Goal: Book appointment/travel/reservation

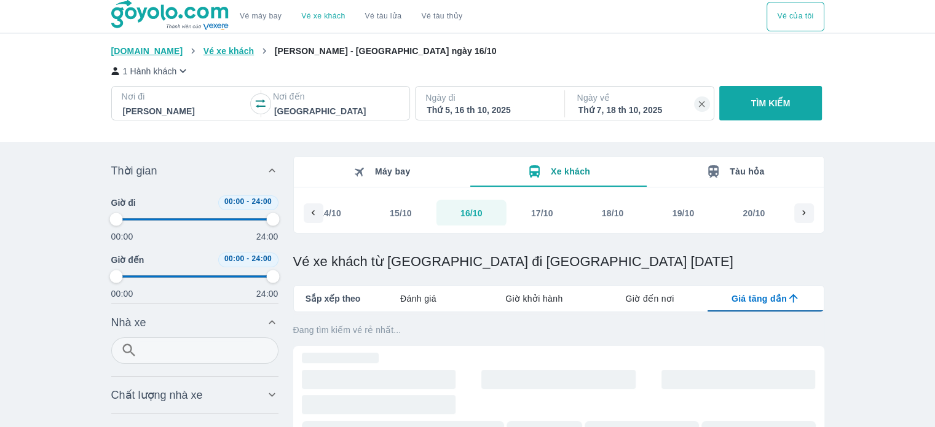
click at [381, 176] on span "Máy bay" at bounding box center [393, 172] width 36 height 10
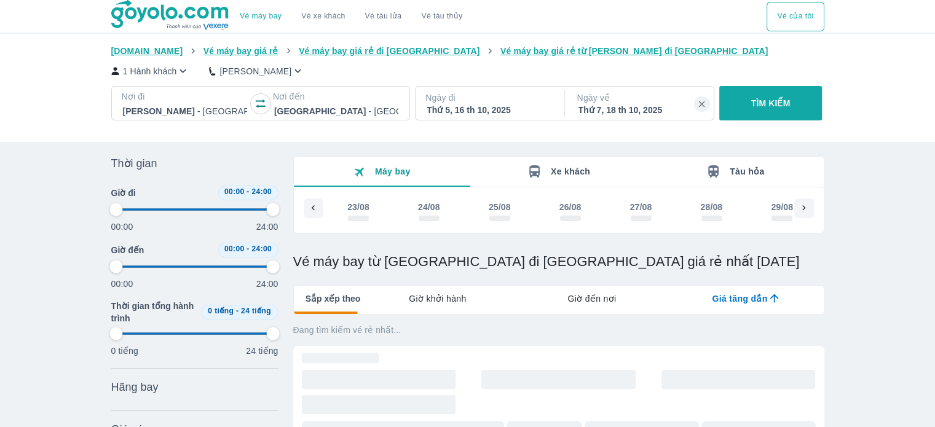
scroll to position [0, 3702]
type input "97.9166666666667"
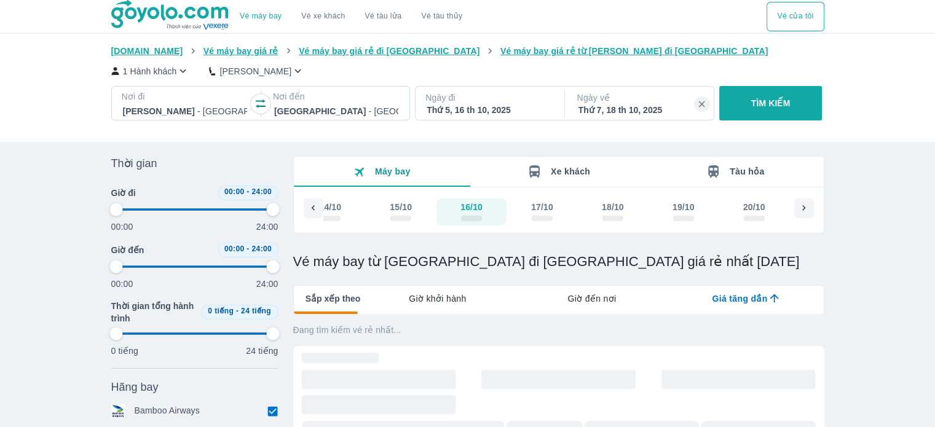
type input "97.9166666666667"
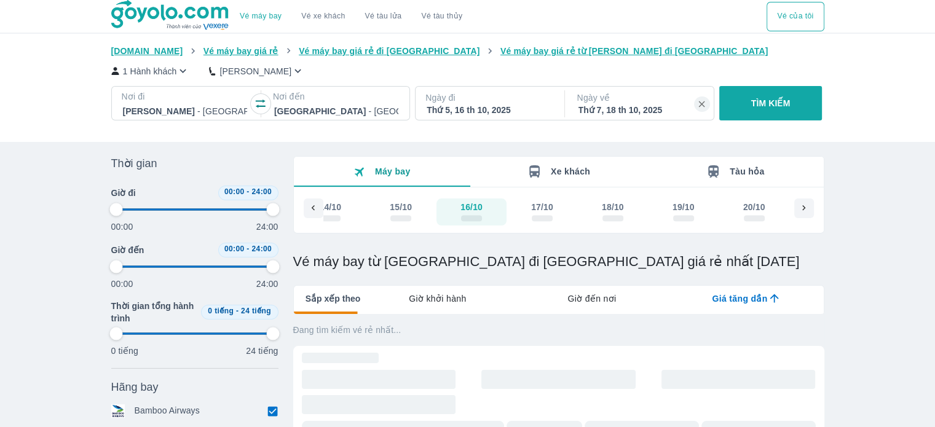
type input "97.9166666666667"
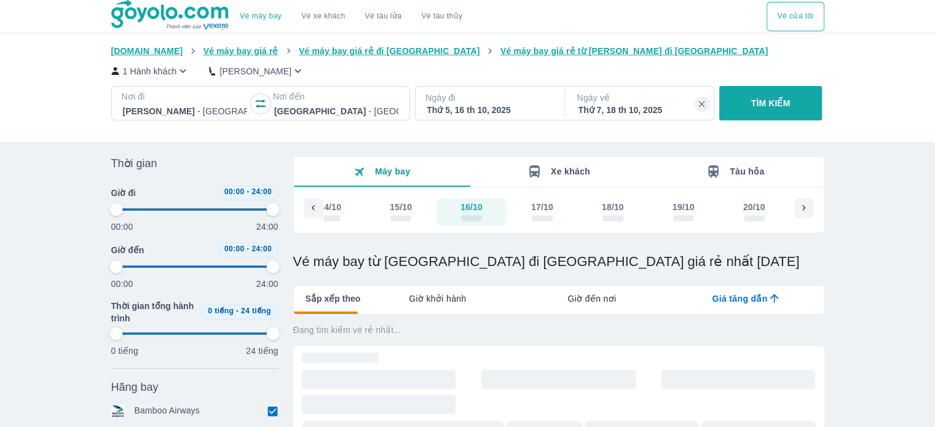
type input "97.9166666666667"
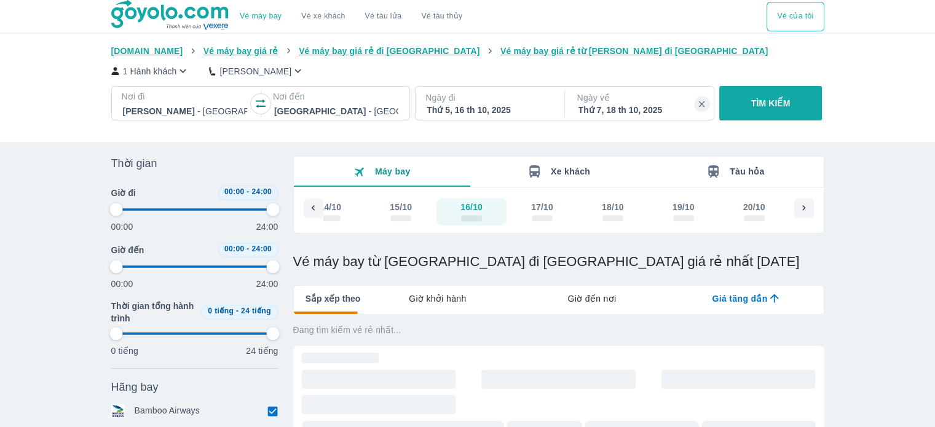
type input "97.9166666666667"
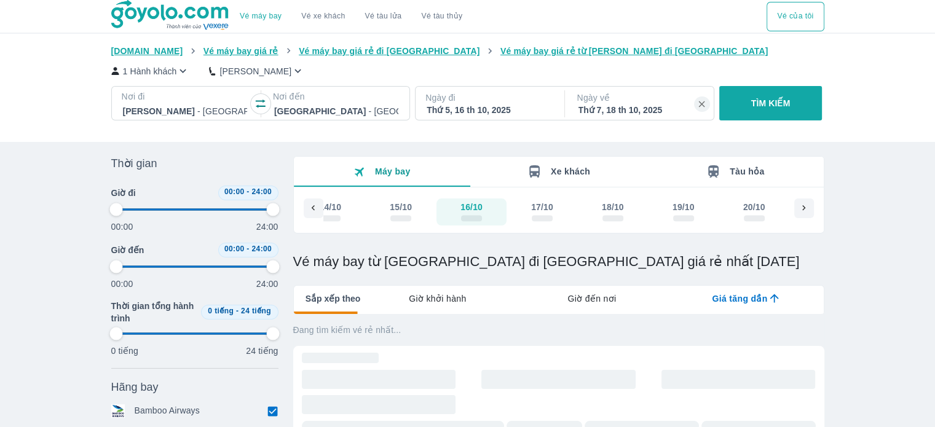
type input "97.9166666666667"
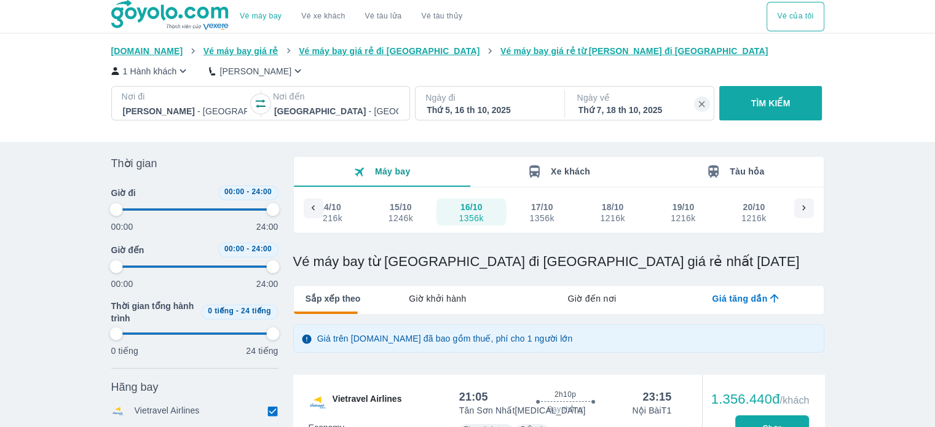
type input "97.9166666666667"
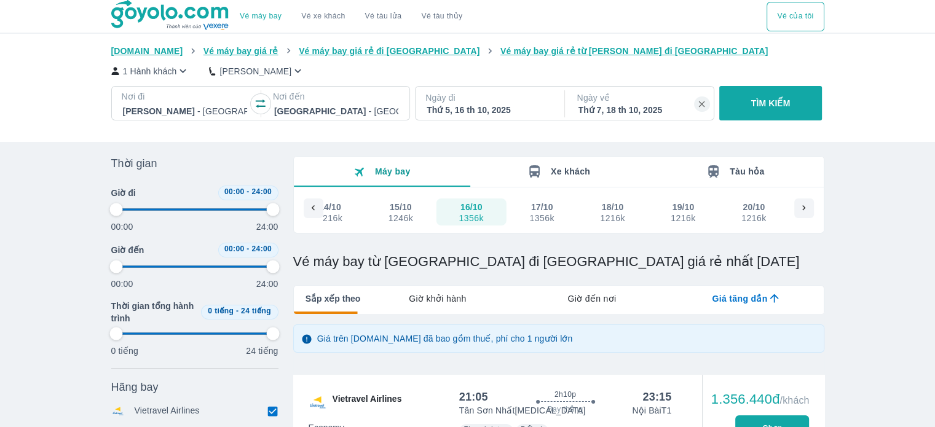
type input "97.9166666666667"
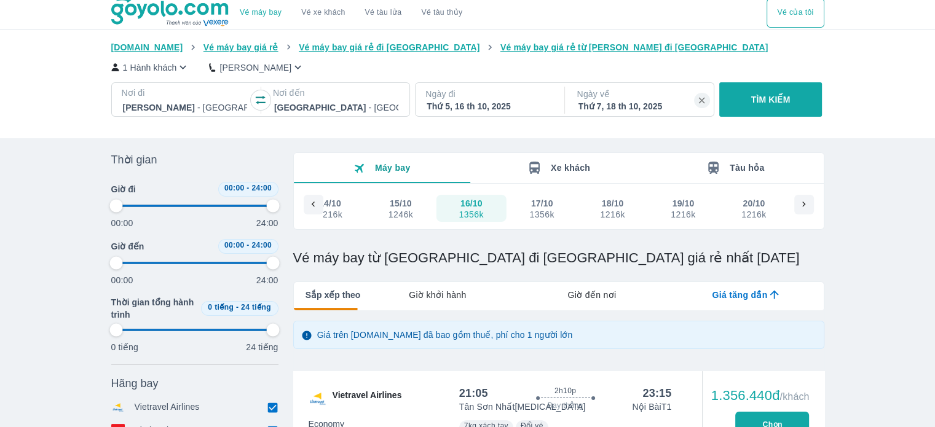
scroll to position [0, 0]
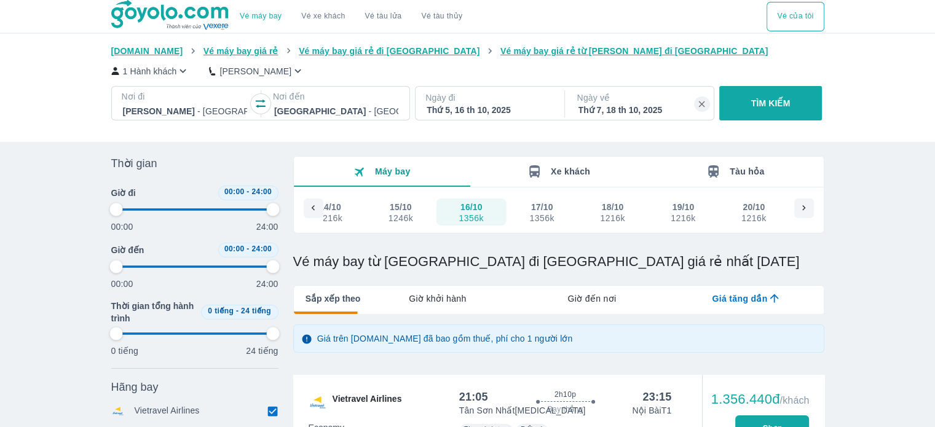
type input "97.9166666666667"
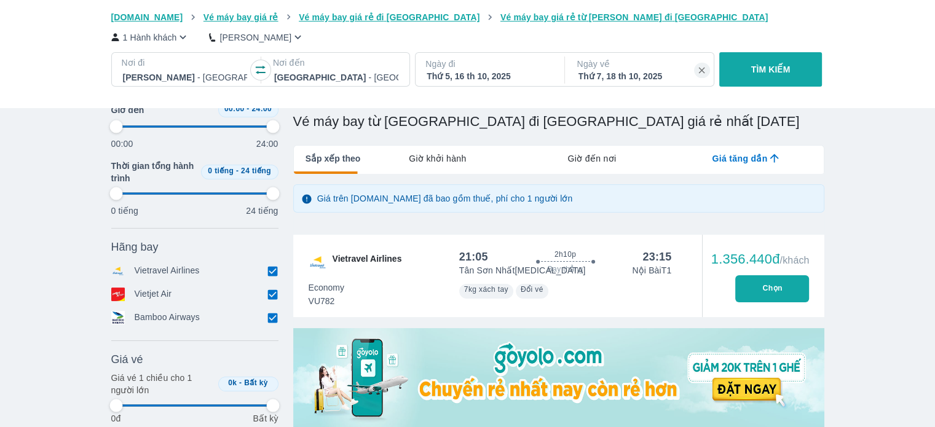
type input "97.9166666666667"
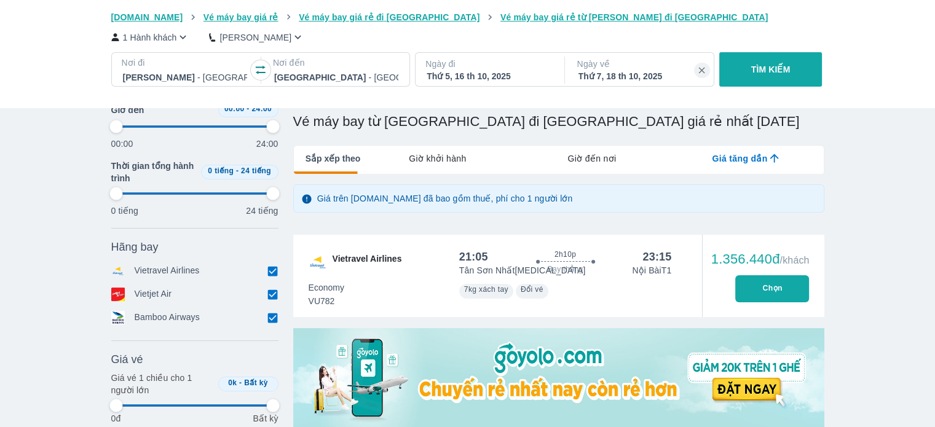
type input "97.9166666666667"
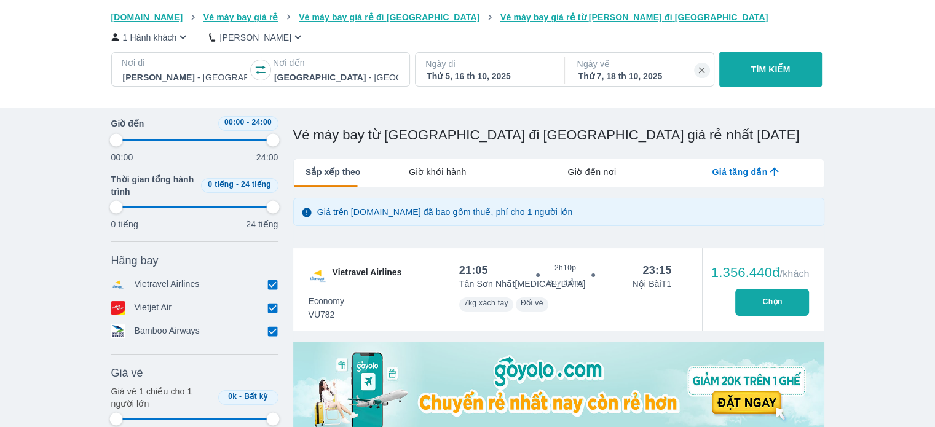
scroll to position [127, 0]
type input "97.9166666666667"
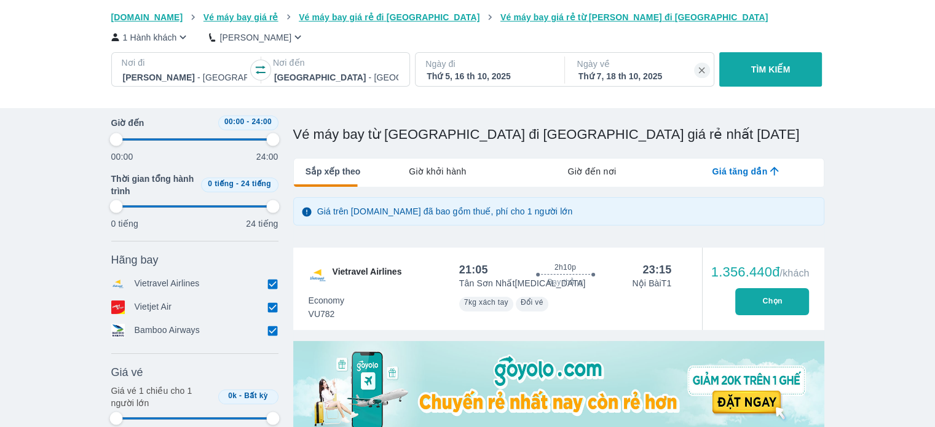
type input "97.9166666666667"
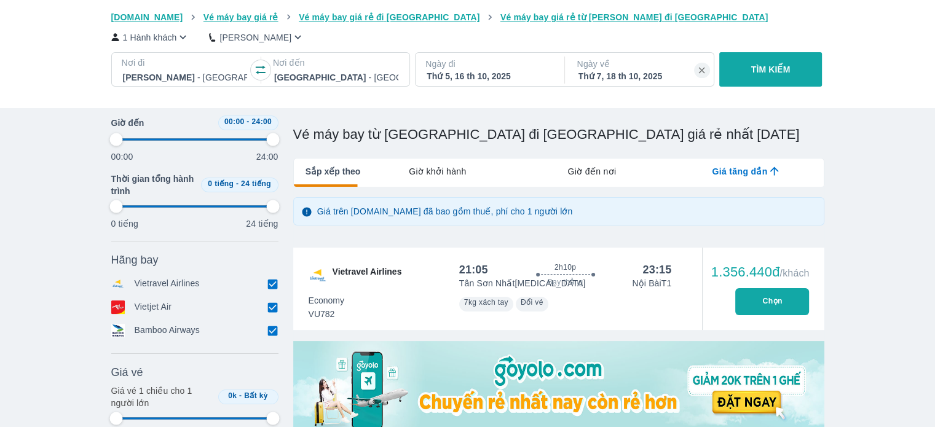
type input "97.9166666666667"
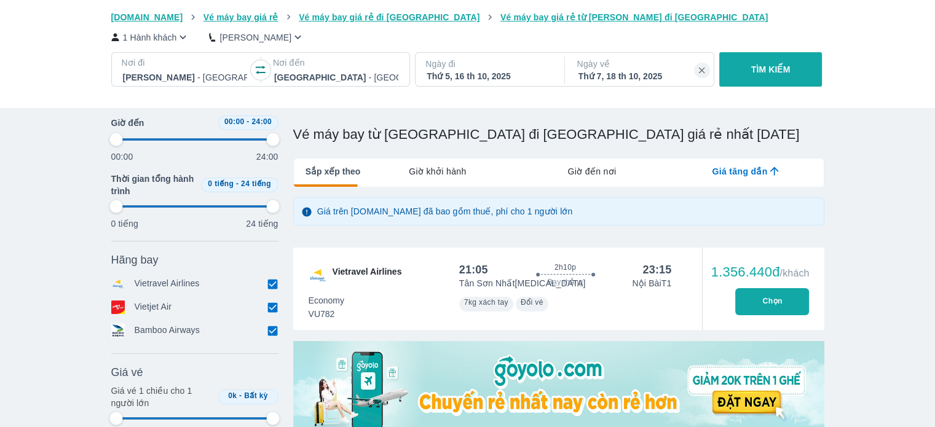
type input "97.9166666666667"
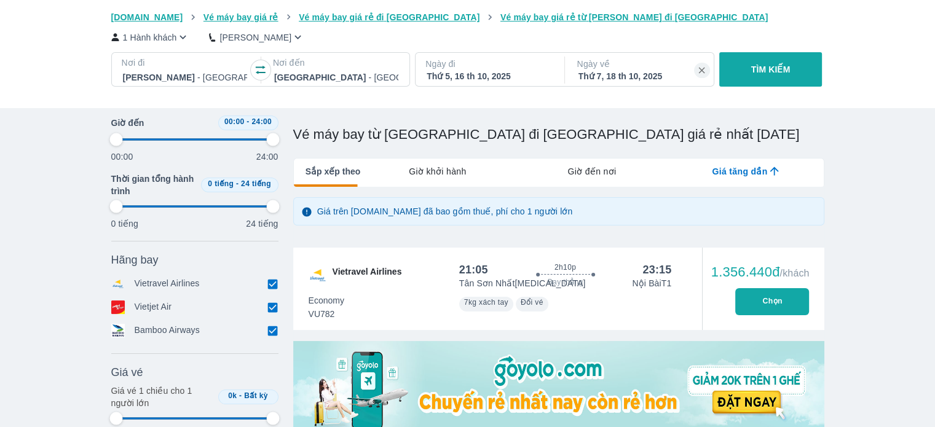
type input "97.9166666666667"
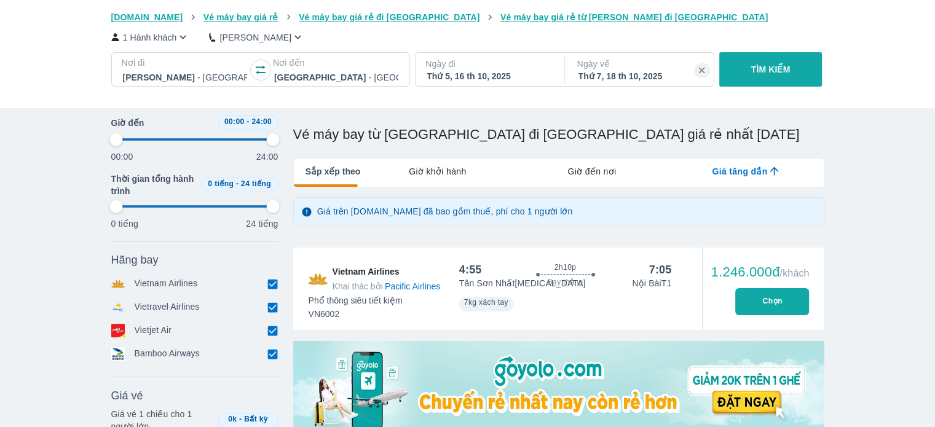
type input "97.9166666666667"
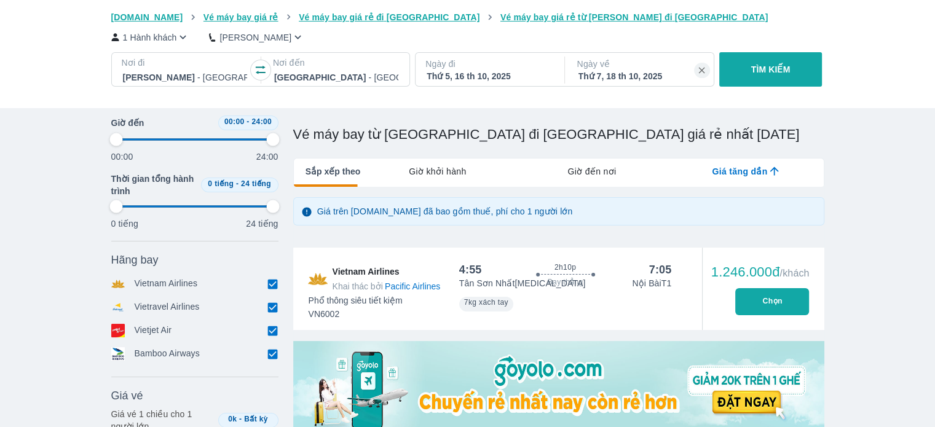
type input "97.9166666666667"
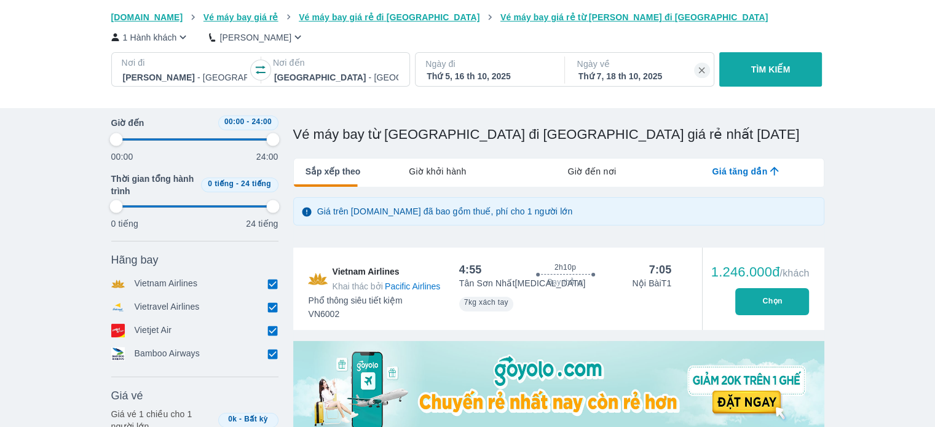
type input "97.9166666666667"
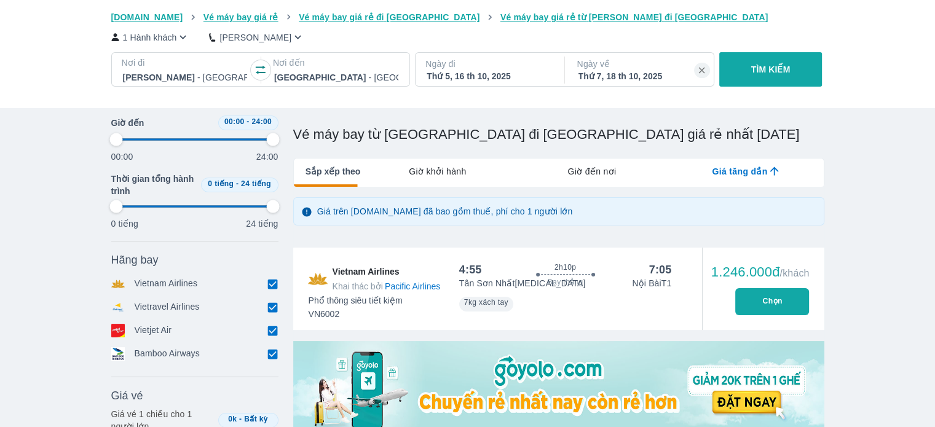
type input "97.9166666666667"
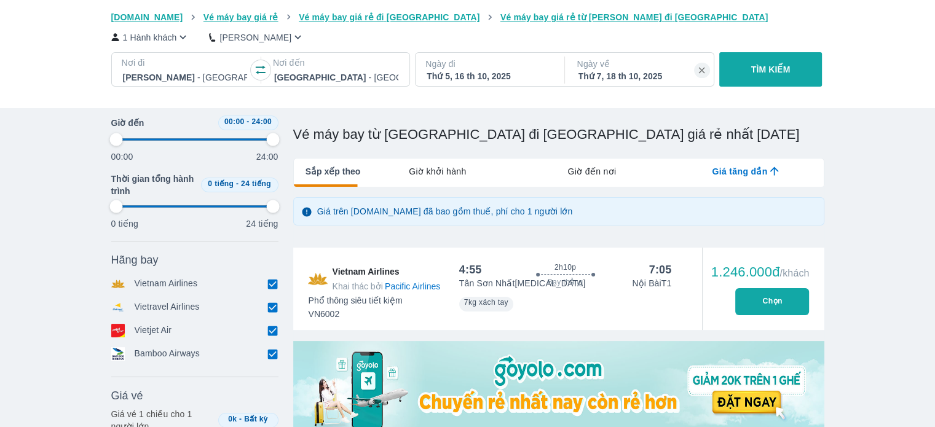
type input "97.9166666666667"
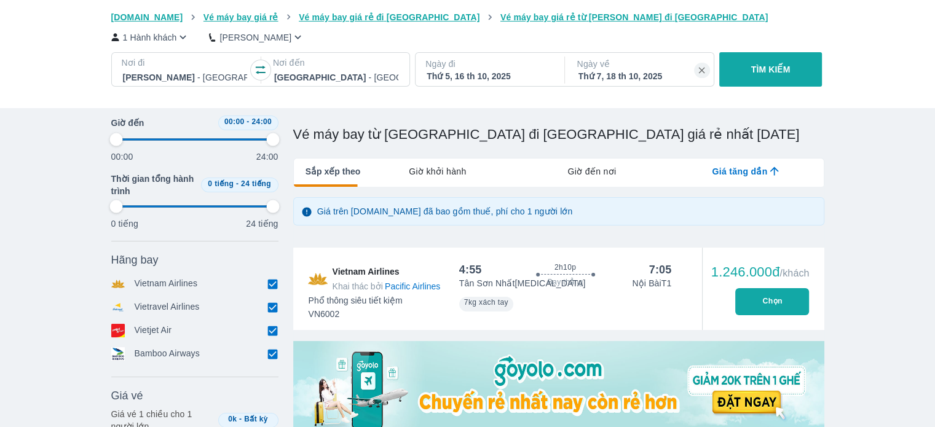
type input "97.9166666666667"
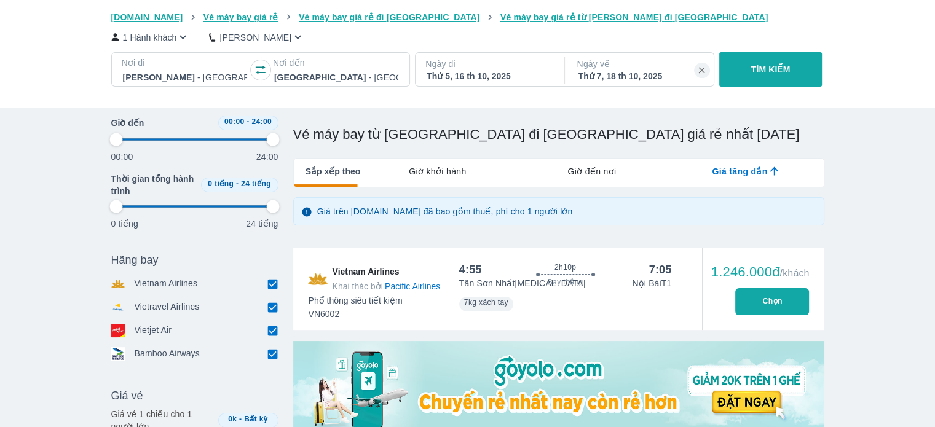
type input "97.9166666666667"
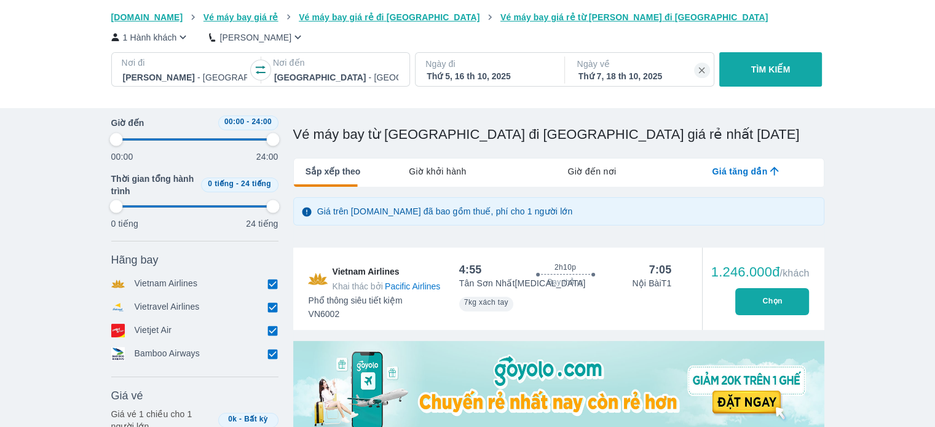
type input "97.9166666666667"
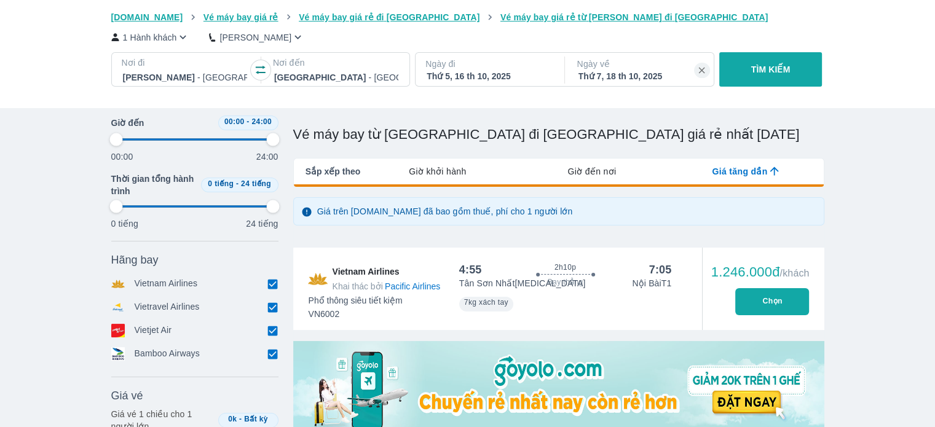
type input "97.9166666666667"
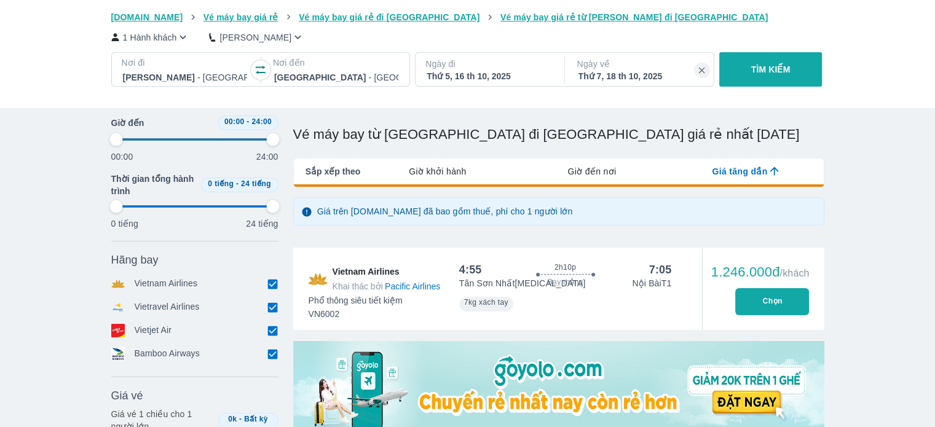
type input "97.9166666666667"
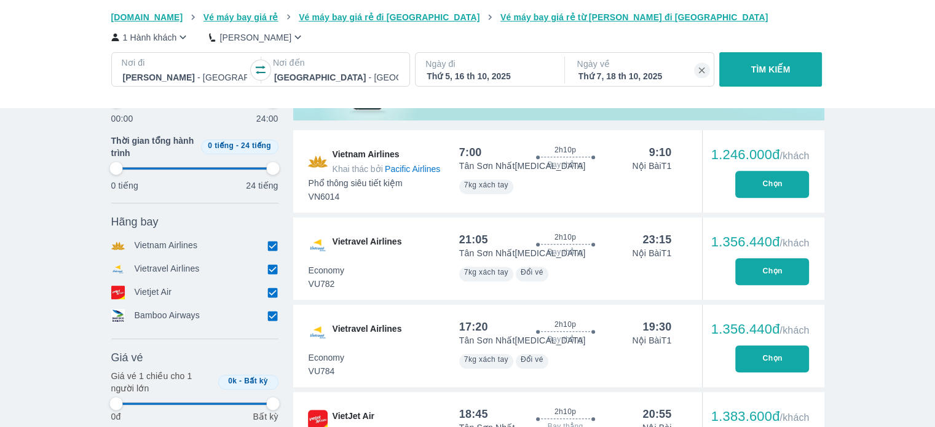
scroll to position [449, 0]
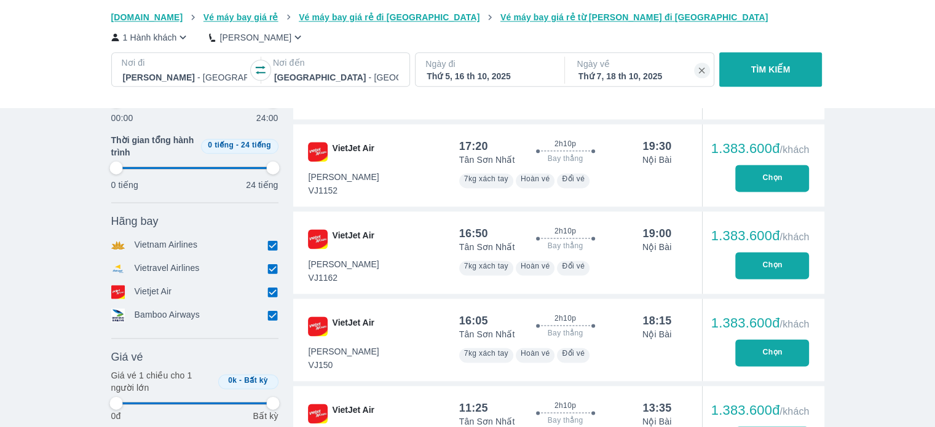
type input "97.9166666666667"
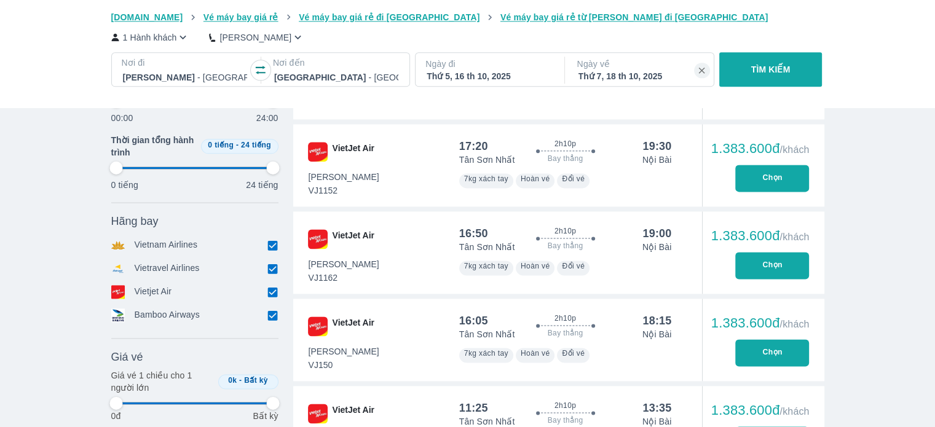
type input "97.9166666666667"
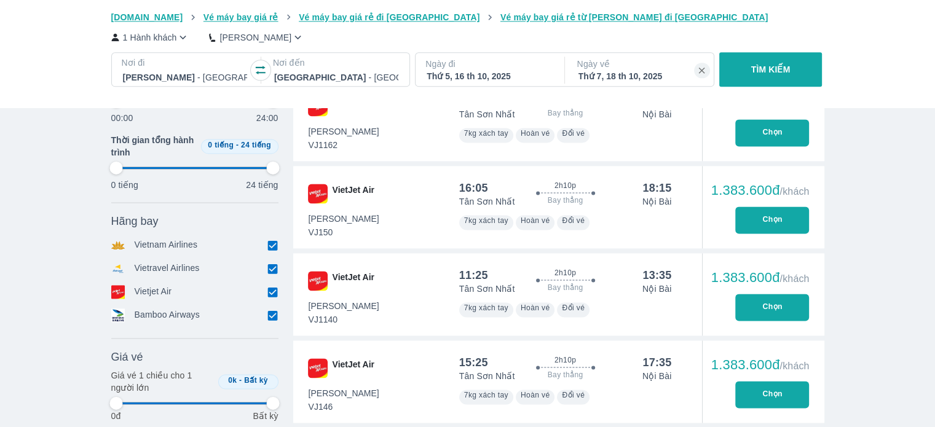
type input "97.9166666666667"
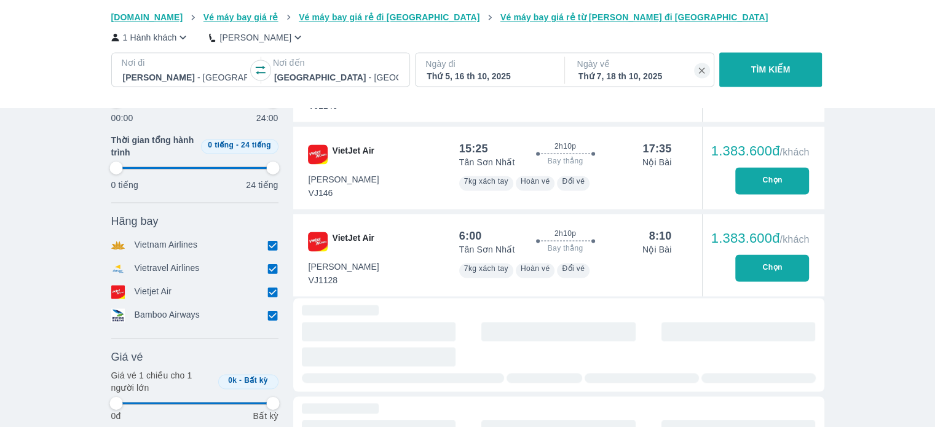
type input "97.9166666666667"
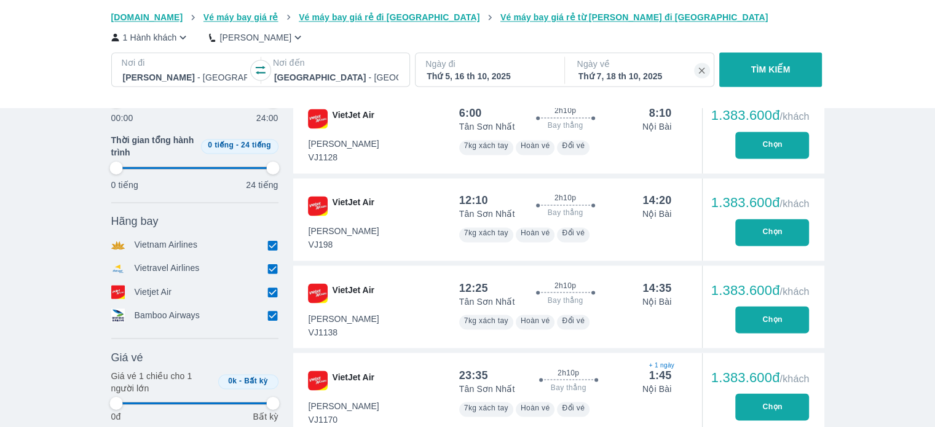
scroll to position [2061, 0]
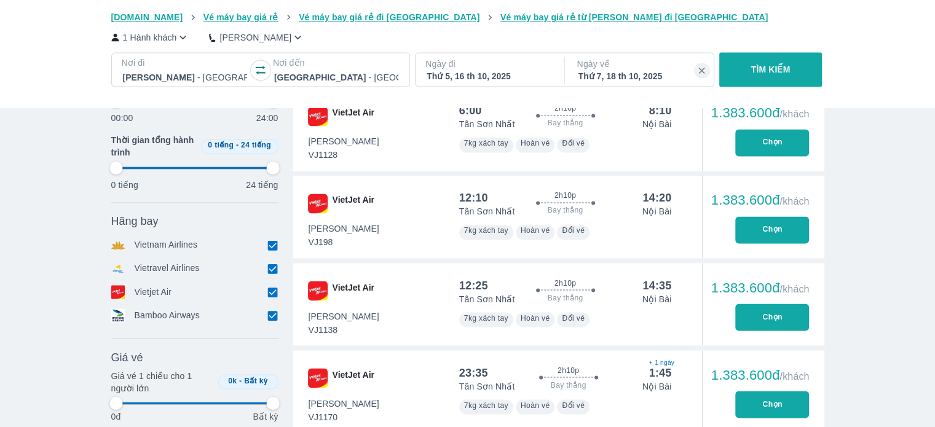
type input "97.9166666666667"
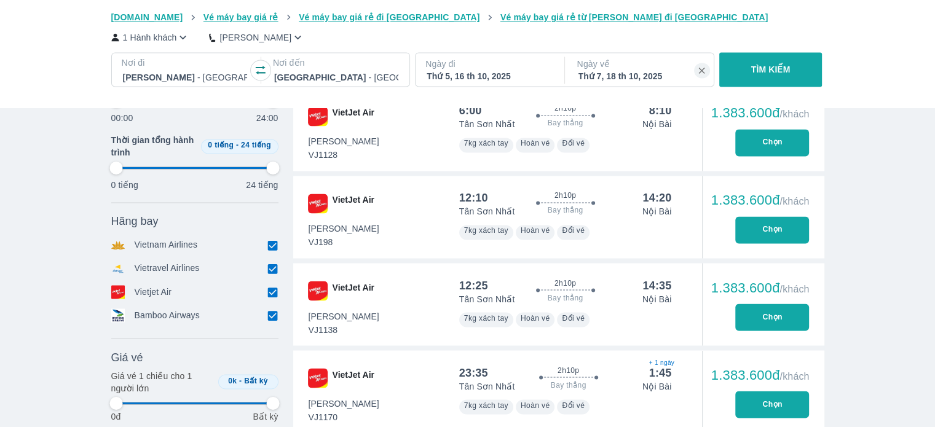
type input "97.9166666666667"
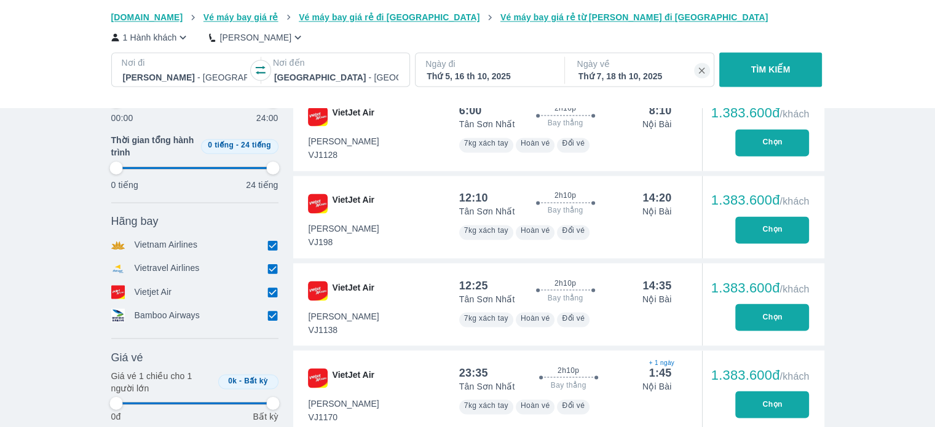
type input "97.9166666666667"
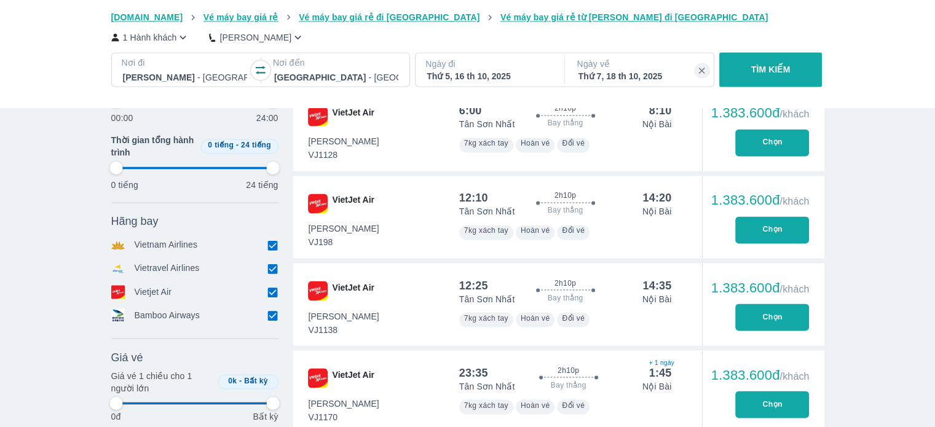
type input "97.9166666666667"
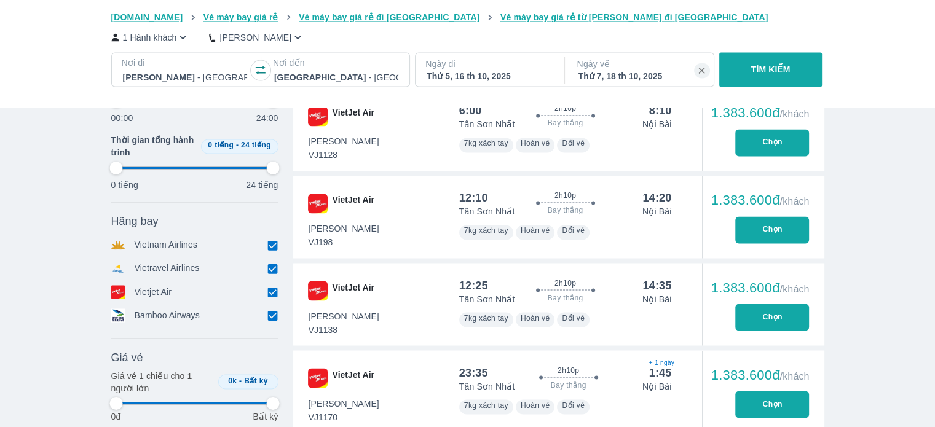
type input "97.9166666666667"
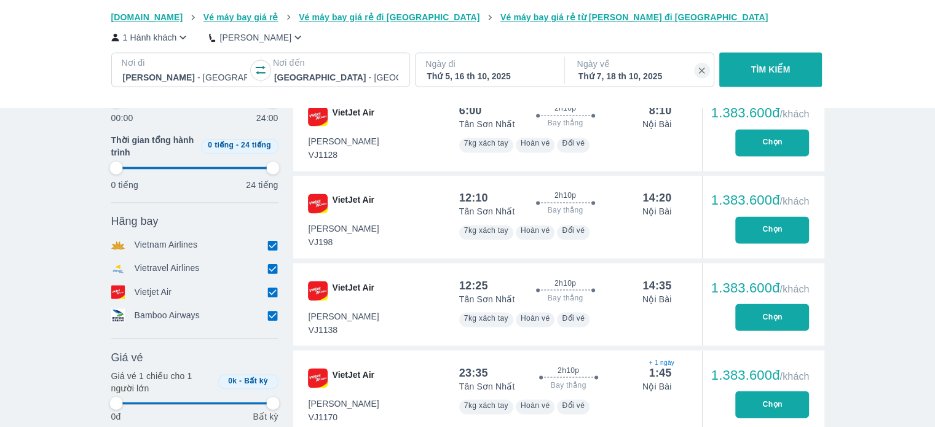
type input "97.9166666666667"
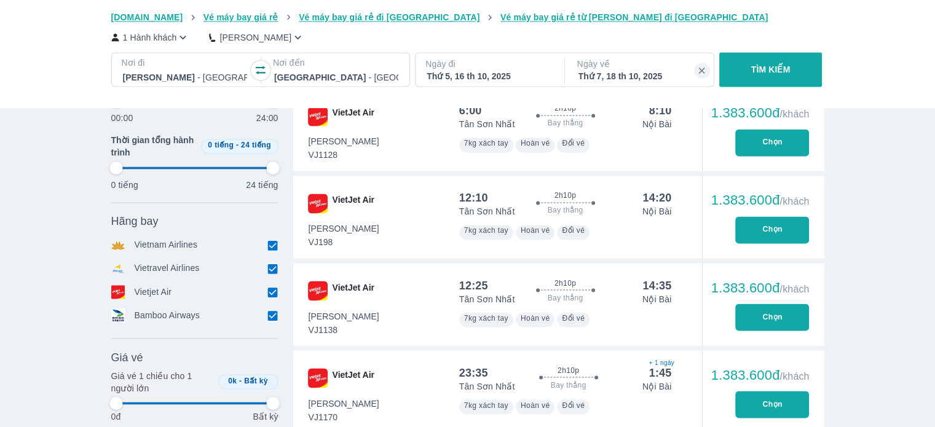
type input "97.9166666666667"
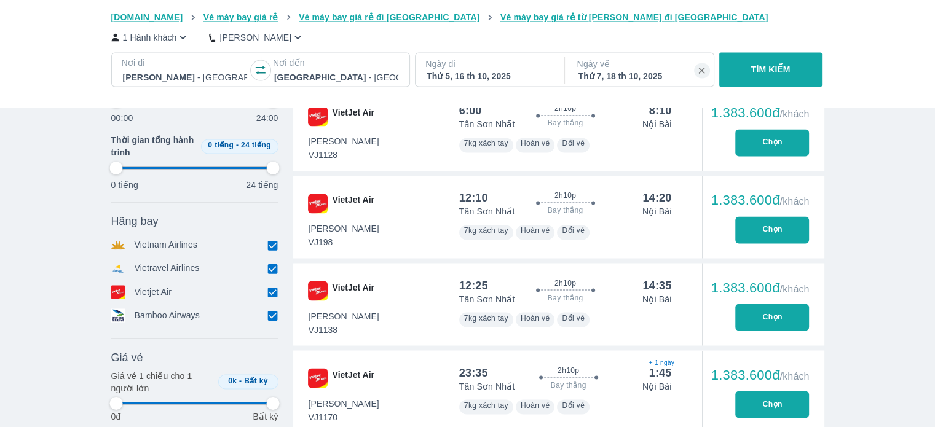
type input "97.9166666666667"
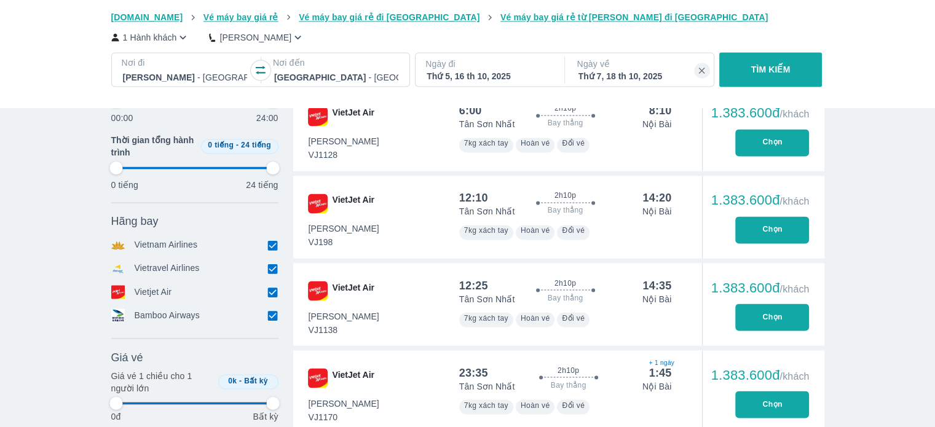
type input "97.9166666666667"
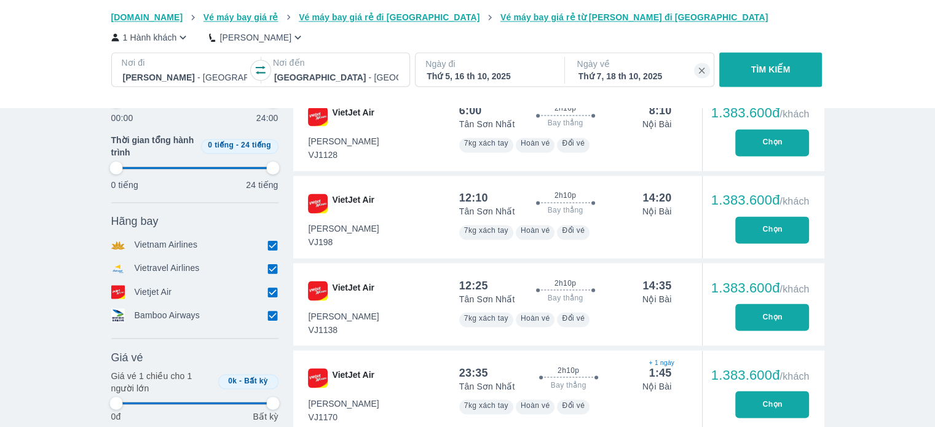
type input "97.9166666666667"
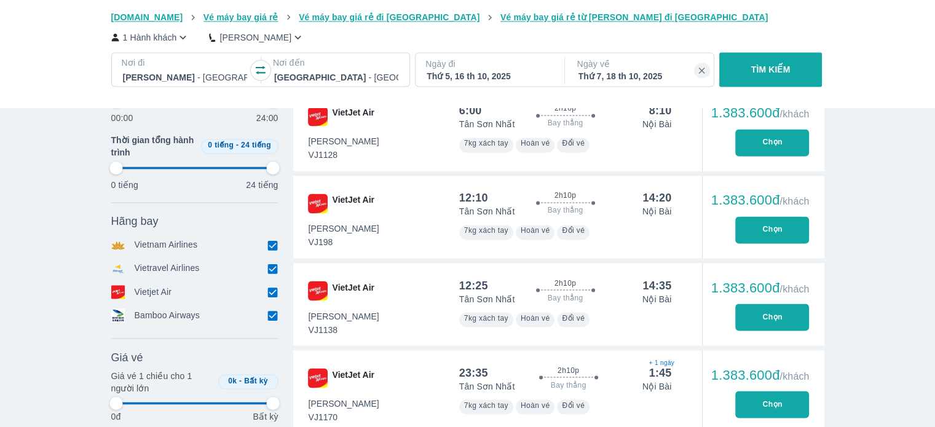
type input "97.9166666666667"
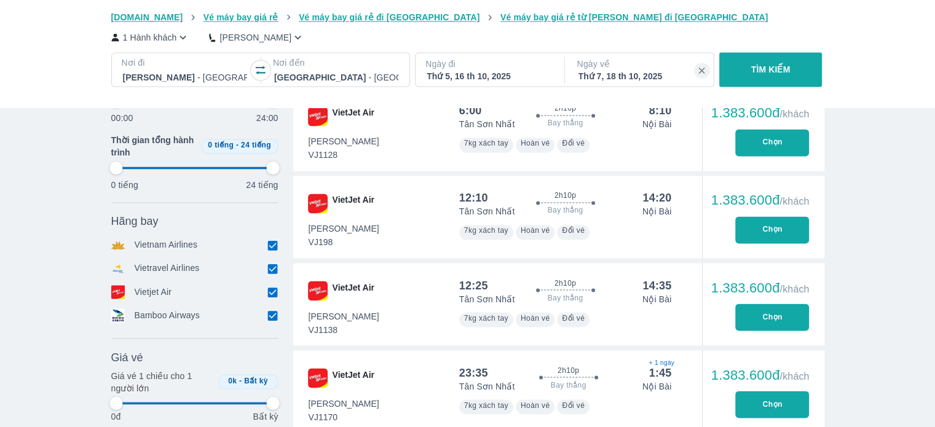
type input "97.9166666666667"
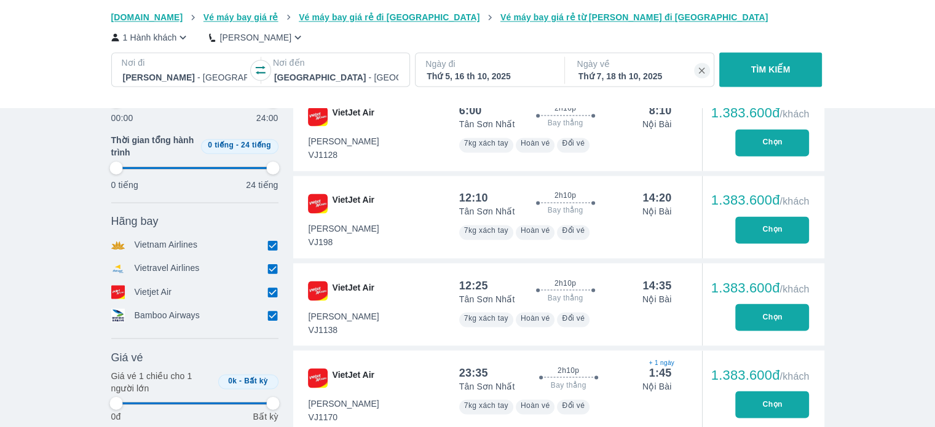
type input "97.9166666666667"
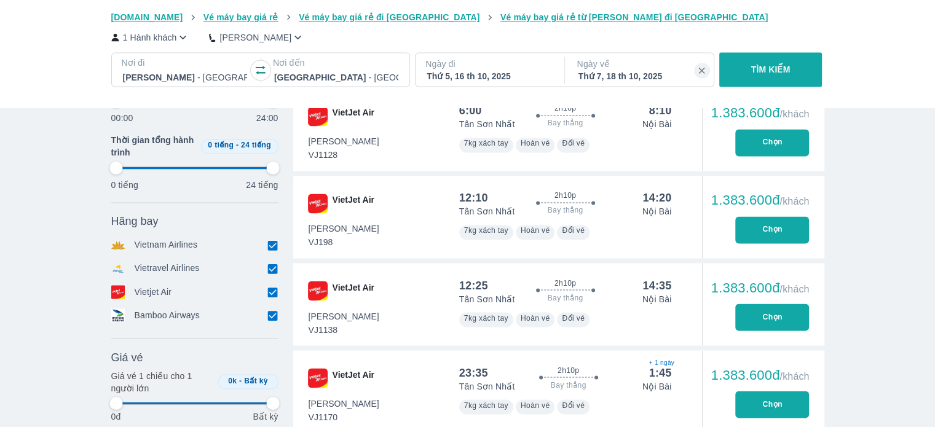
type input "97.9166666666667"
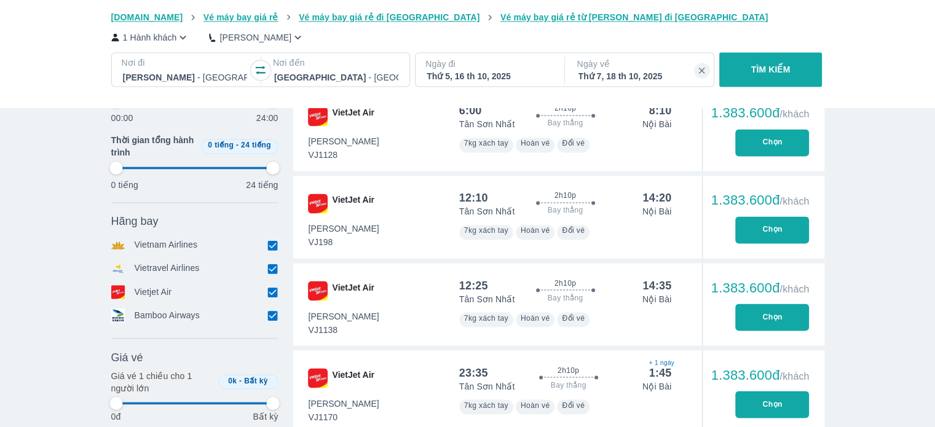
type input "97.9166666666667"
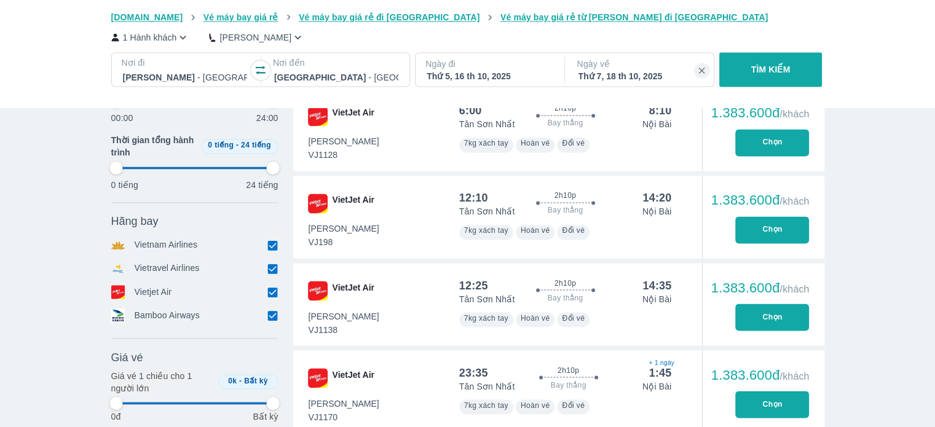
type input "97.9166666666667"
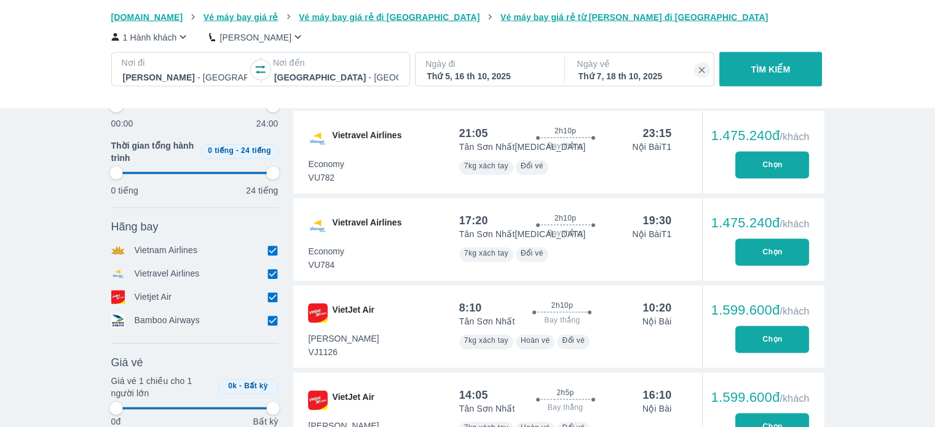
scroll to position [2388, 0]
